Goal: Navigation & Orientation: Understand site structure

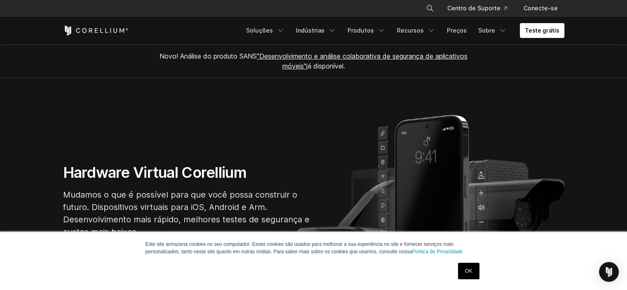
click at [561, 263] on div "Este site armazena cookies no seu computador. Esses cookies são usados ​​para m…" at bounding box center [313, 260] width 627 height 58
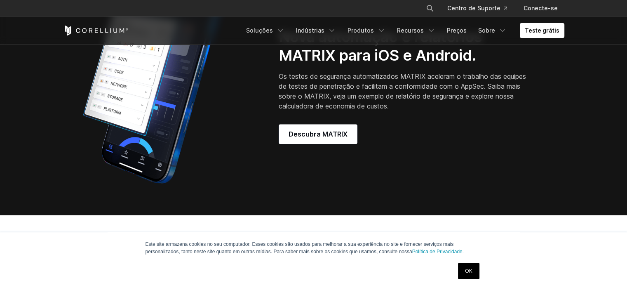
scroll to position [685, 0]
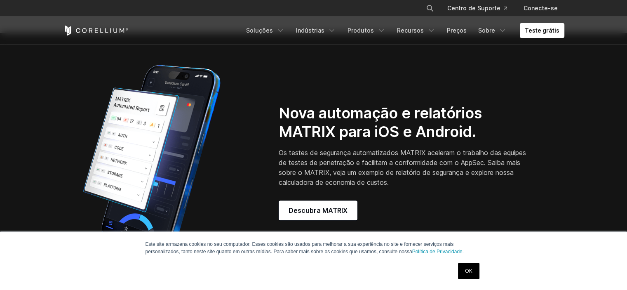
click at [124, 29] on icon "Página inicial do Corellium" at bounding box center [95, 31] width 65 height 10
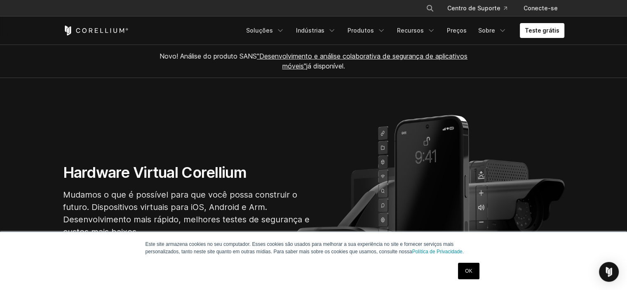
drag, startPoint x: 74, startPoint y: 25, endPoint x: 120, endPoint y: 30, distance: 46.0
click at [120, 30] on div "Teste grátis Soluções" at bounding box center [313, 30] width 501 height 28
click at [336, 28] on icon "Menu de navegação" at bounding box center [331, 30] width 8 height 8
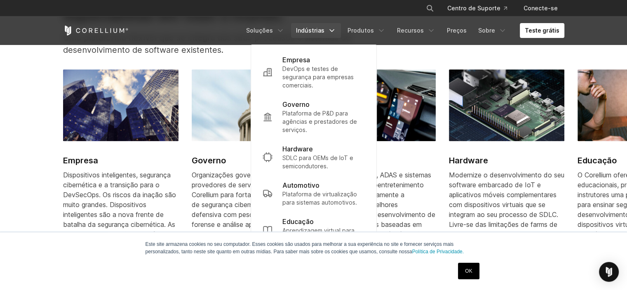
scroll to position [1030, 0]
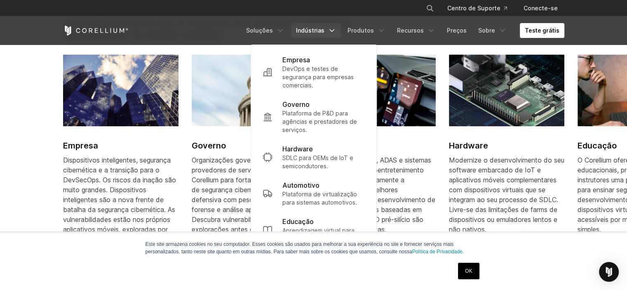
click at [71, 143] on link "Empresa Dispositivos inteligentes, segurança cibernética e a transição para o D…" at bounding box center [120, 153] width 115 height 199
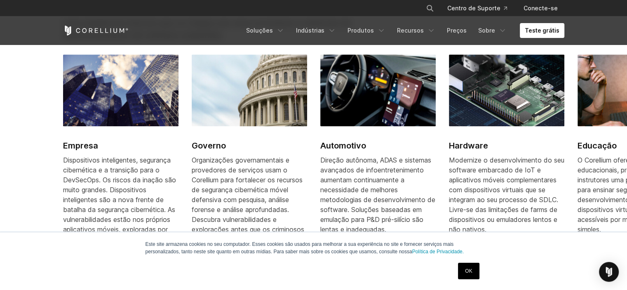
scroll to position [1111, 0]
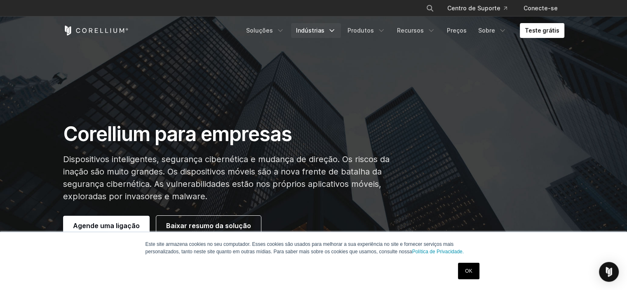
click at [334, 29] on icon "Menu de navegação" at bounding box center [331, 30] width 8 height 8
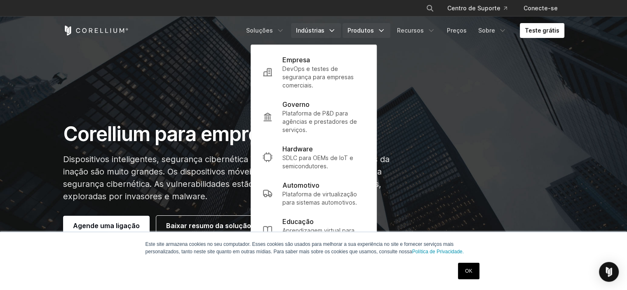
click at [365, 31] on font "Produtos" at bounding box center [360, 30] width 26 height 7
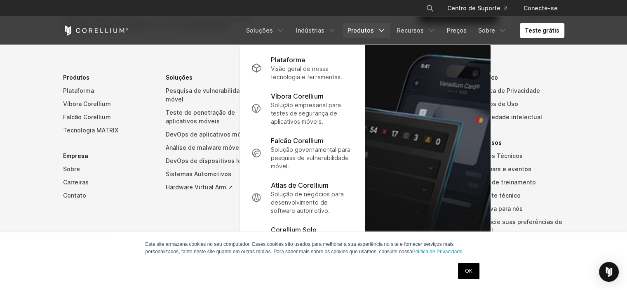
scroll to position [2873, 0]
